Goal: Check status: Check status

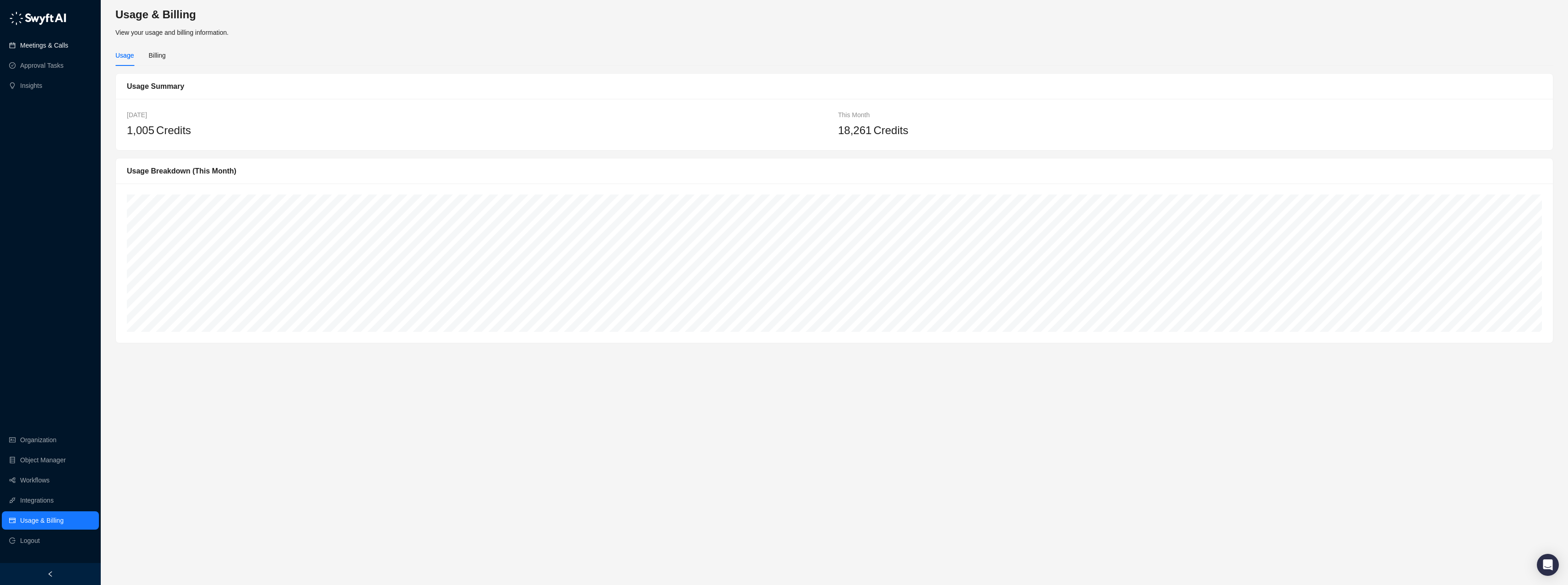
click at [32, 46] on link "Meetings & Calls" at bounding box center [44, 45] width 48 height 18
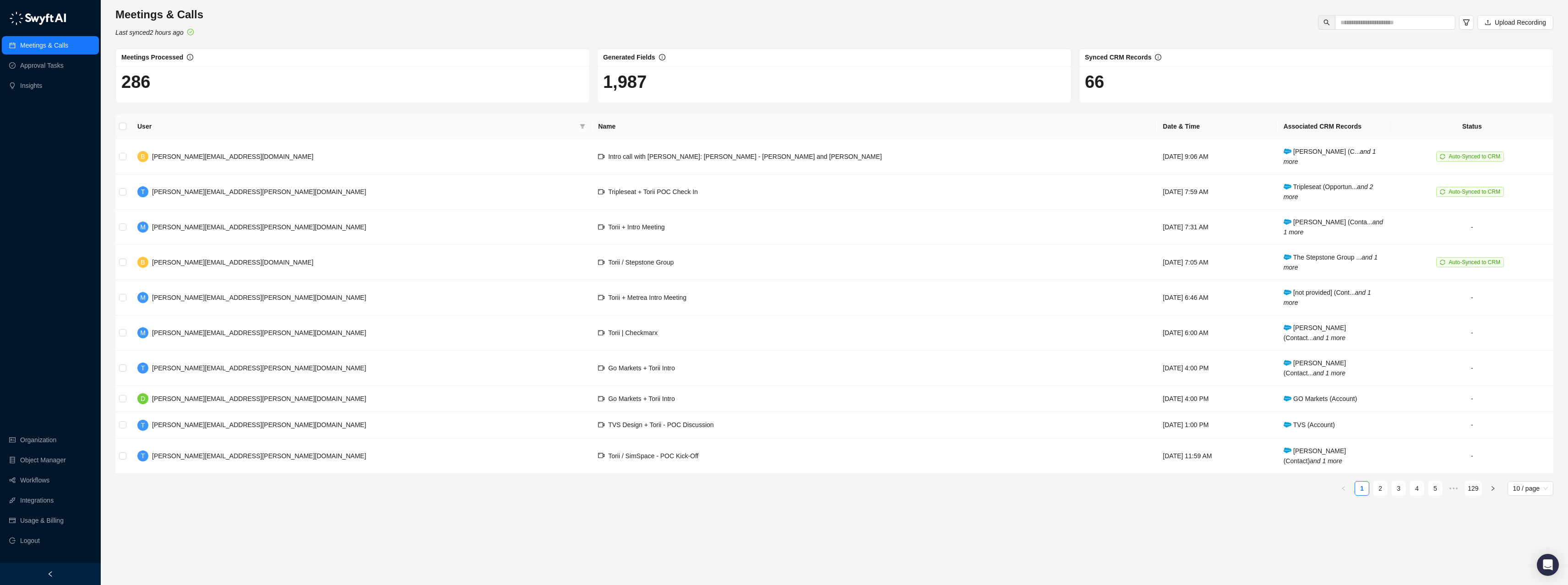
drag, startPoint x: 367, startPoint y: 24, endPoint x: 365, endPoint y: 31, distance: 7.3
click at [367, 24] on div "Meetings & Calls Last synced 2 hours ago Upload Recording" at bounding box center [834, 23] width 1443 height 30
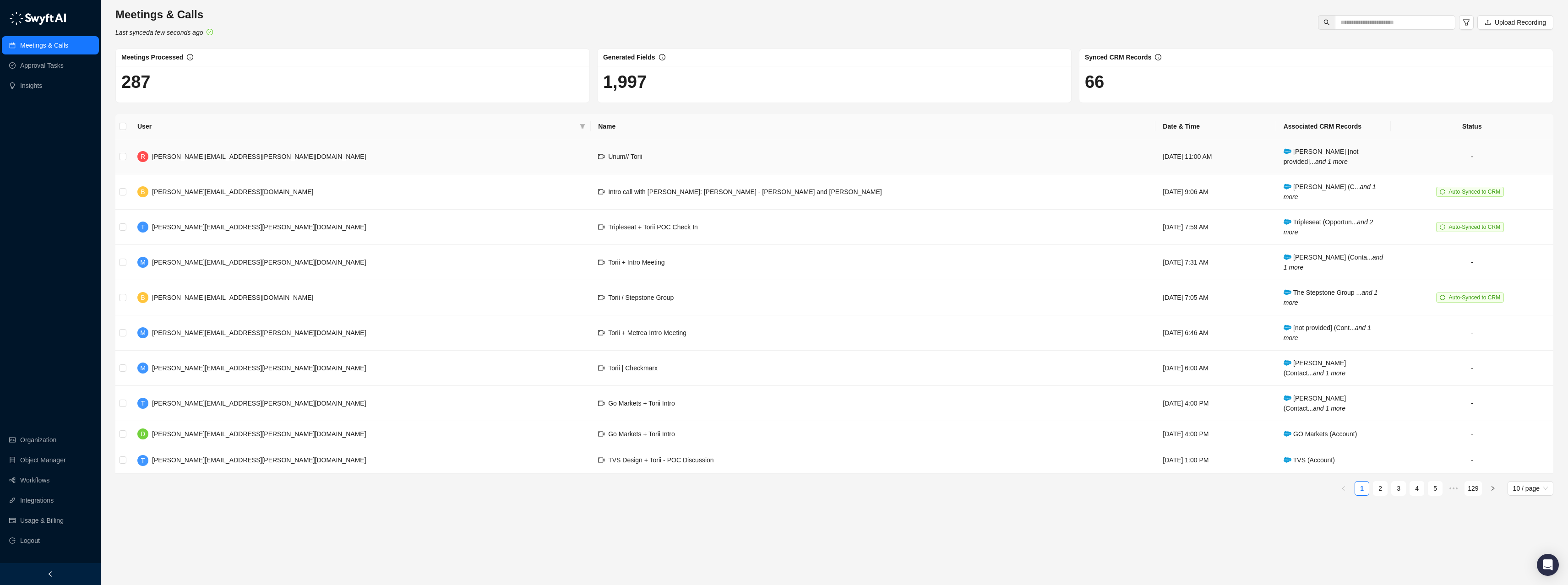
click at [184, 155] on span "[PERSON_NAME][EMAIL_ADDRESS][PERSON_NAME][DOMAIN_NAME]" at bounding box center [259, 156] width 214 height 7
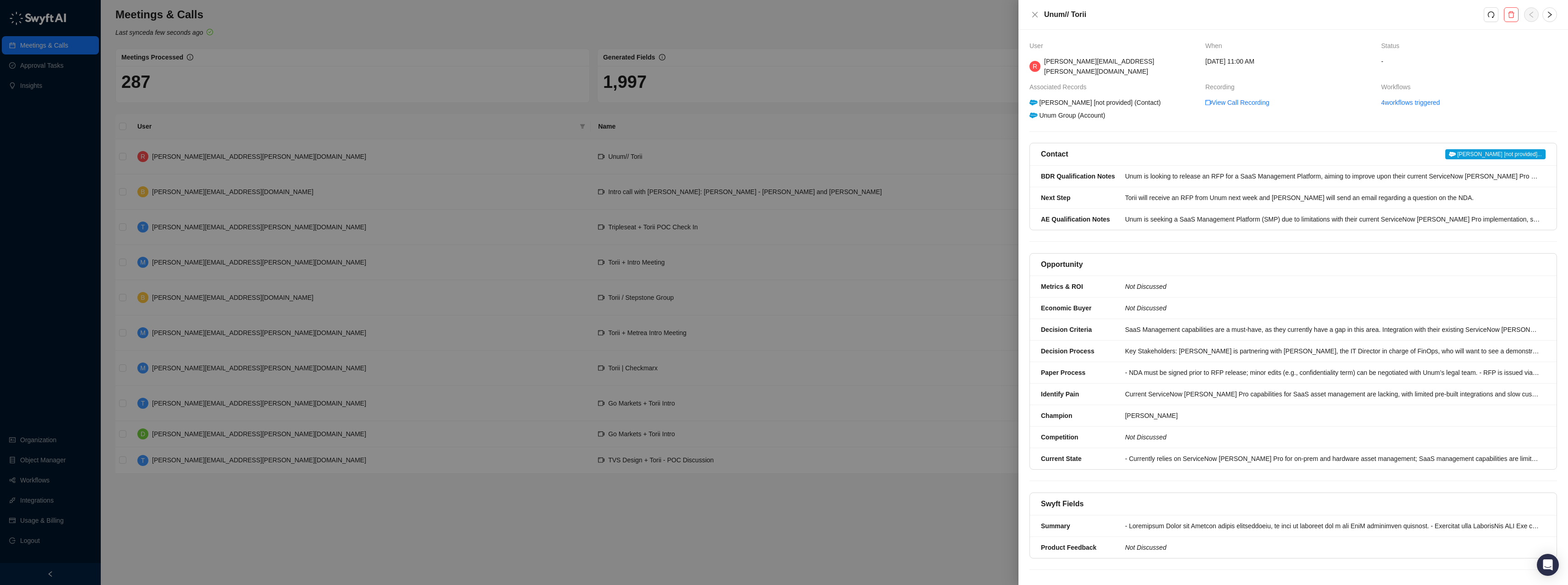
drag, startPoint x: 1033, startPoint y: 93, endPoint x: 1081, endPoint y: 93, distance: 48.0
click at [1035, 100] on icon at bounding box center [1034, 102] width 9 height 5
click at [1510, 149] on span "[PERSON_NAME] [not provided]..." at bounding box center [1495, 154] width 100 height 10
click at [1393, 97] on link "4 workflows triggered" at bounding box center [1410, 102] width 58 height 10
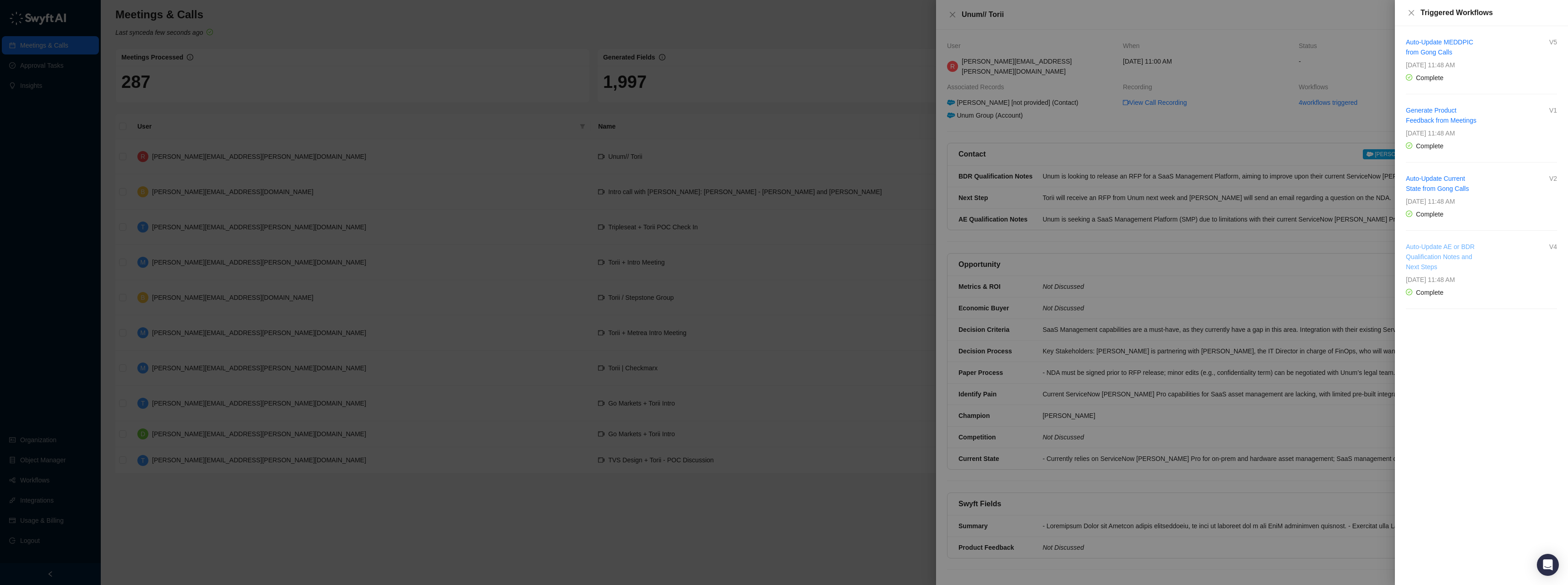
click at [1438, 250] on link "Auto-Update AE or BDR Qualification Notes and Next Steps" at bounding box center [1440, 256] width 69 height 27
click at [313, 226] on div at bounding box center [784, 292] width 1568 height 585
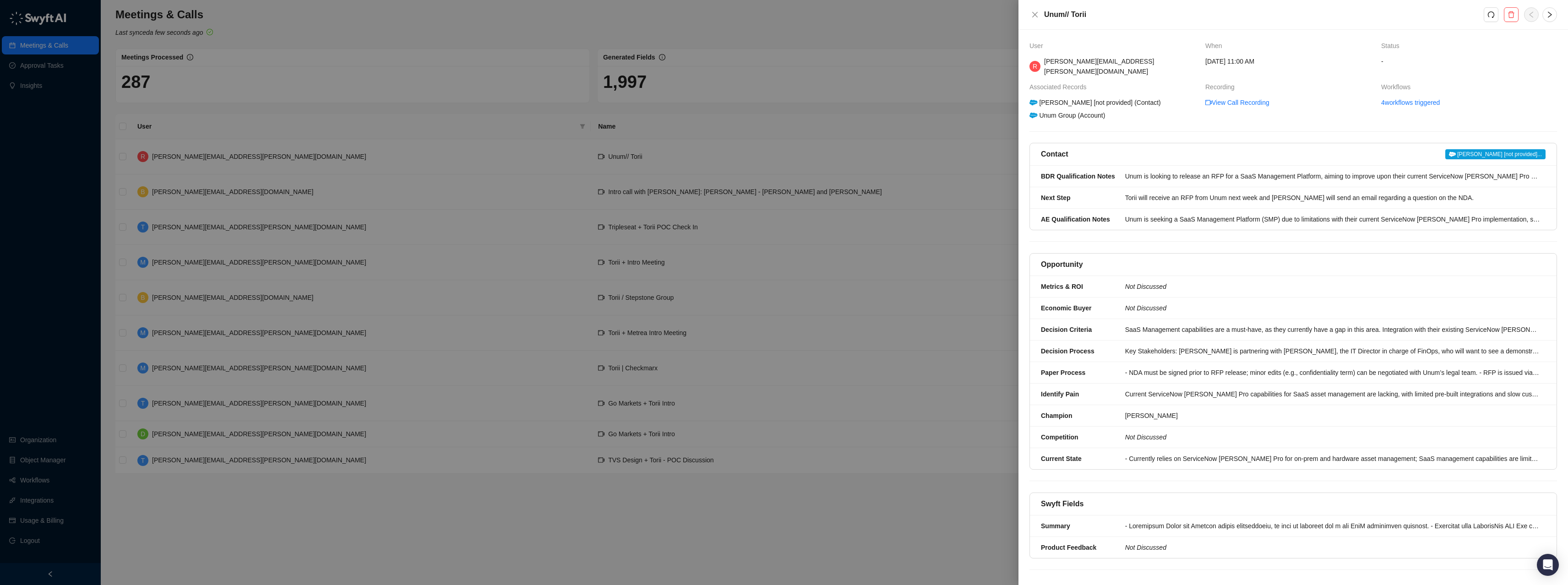
click at [43, 485] on div at bounding box center [784, 292] width 1568 height 585
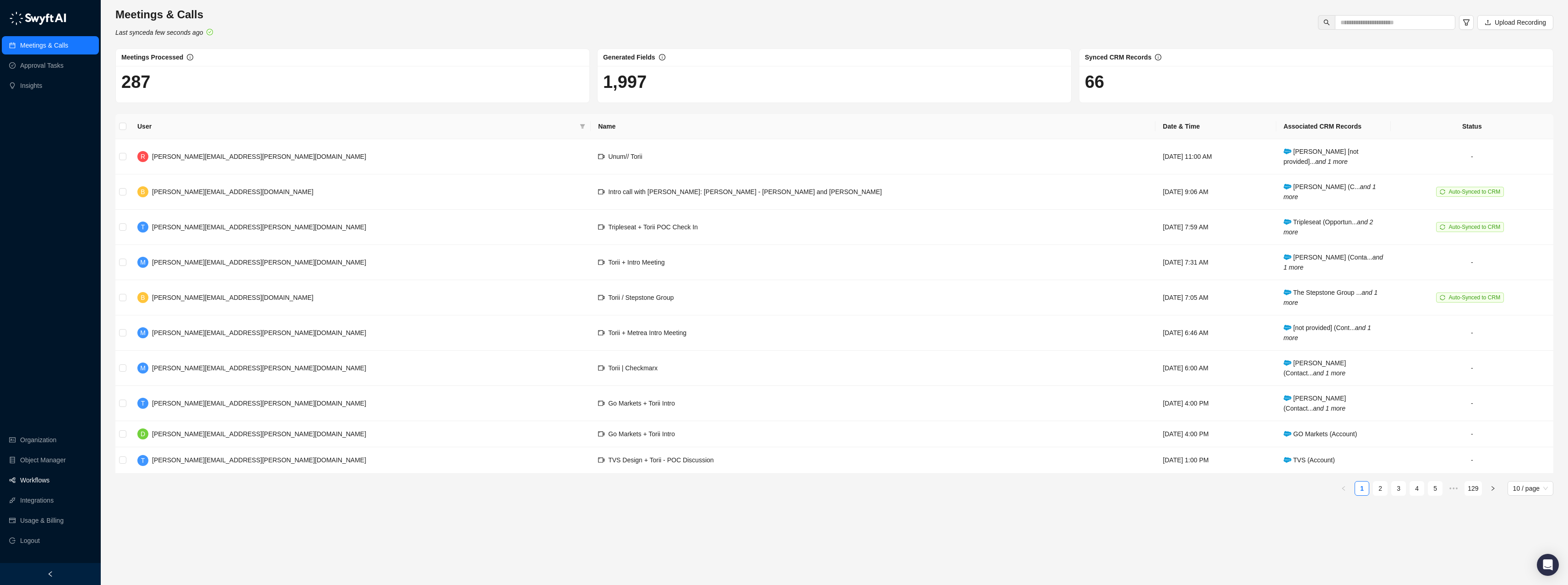
click at [33, 481] on link "Workflows" at bounding box center [35, 480] width 29 height 18
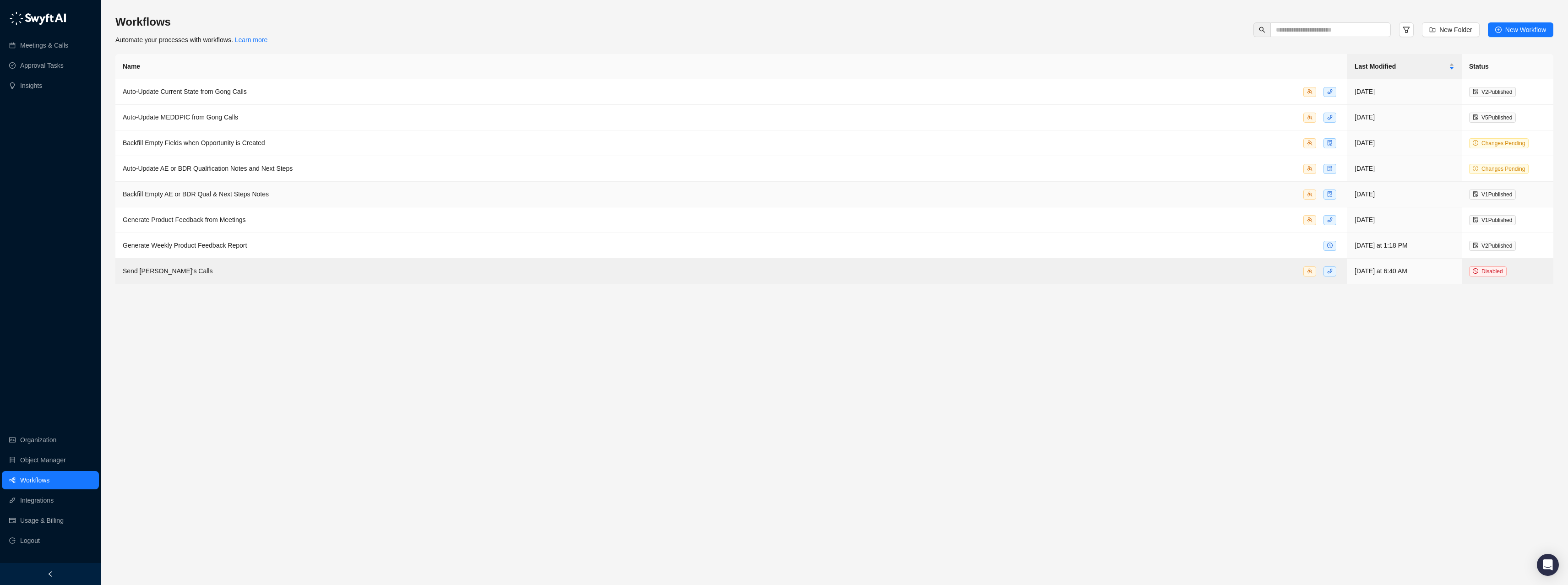
click at [208, 195] on span "Backfill Empty AE or BDR Qual & Next Steps Notes" at bounding box center [196, 194] width 146 height 7
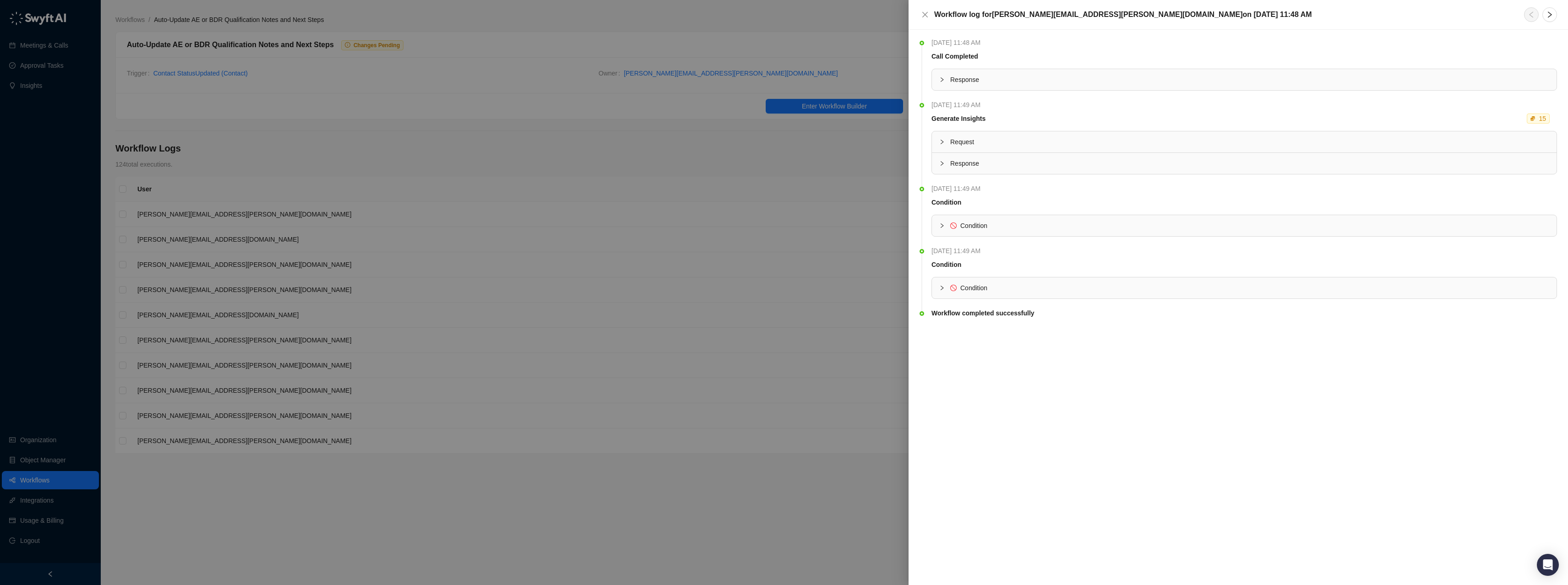
click at [942, 287] on icon "collapsed" at bounding box center [942, 288] width 5 height 5
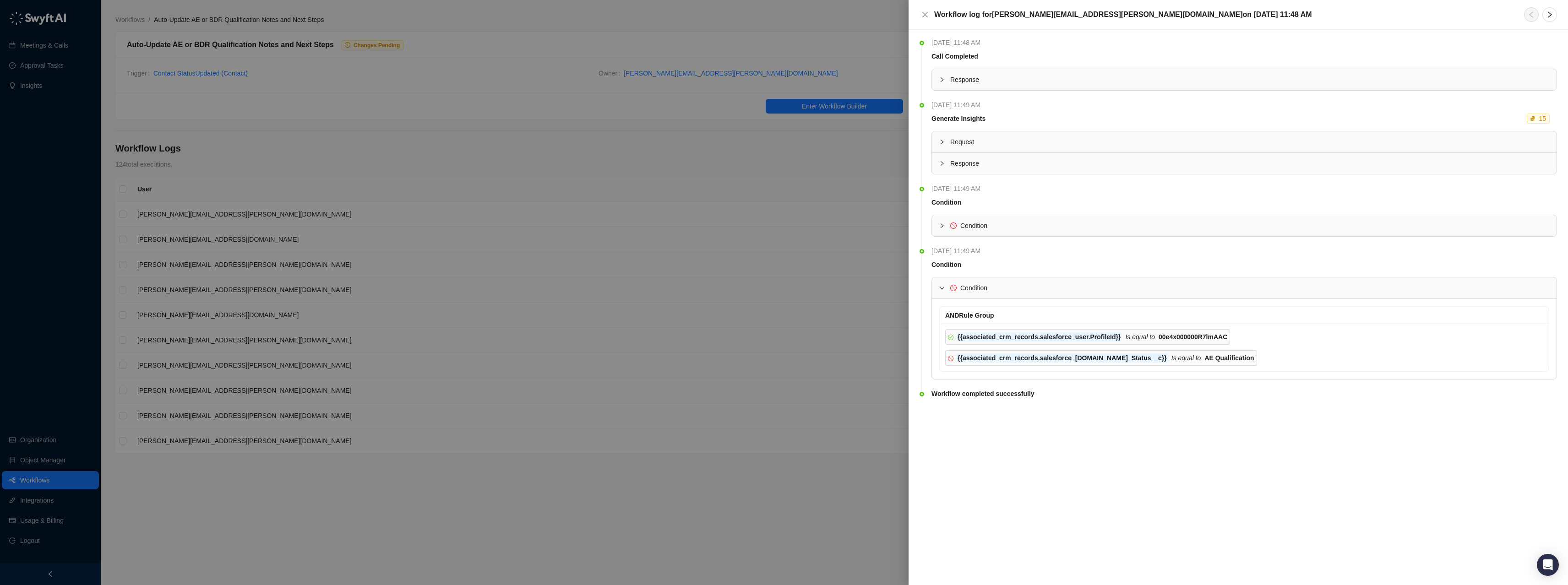
click at [942, 287] on icon "expanded" at bounding box center [942, 288] width 5 height 5
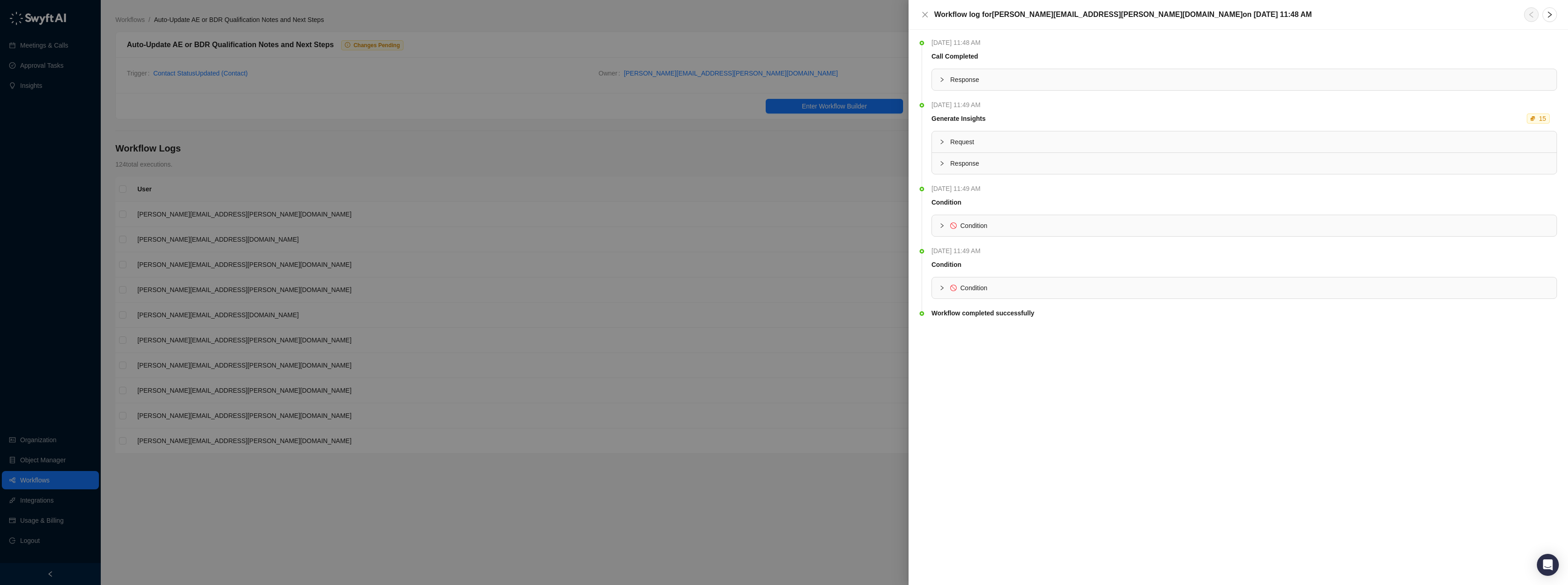
click at [926, 15] on icon "close" at bounding box center [925, 15] width 7 height 7
